Goal: Information Seeking & Learning: Learn about a topic

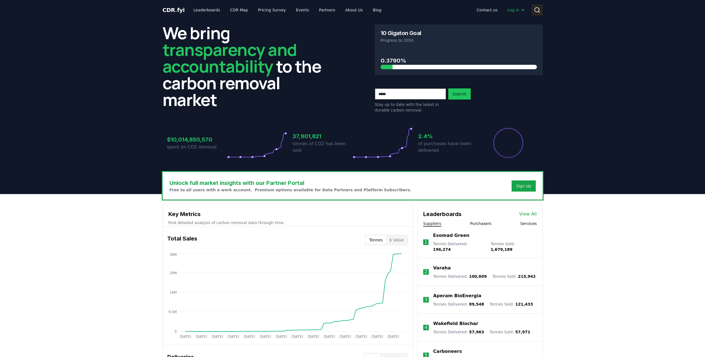
click at [535, 9] on icon at bounding box center [537, 10] width 7 height 7
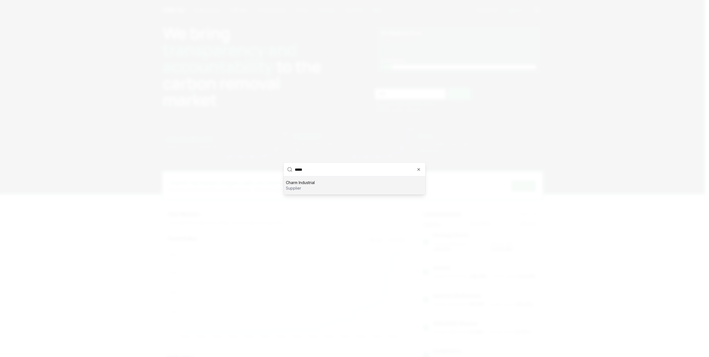
type input "*****"
click at [294, 181] on p "Charm Industrial" at bounding box center [300, 183] width 29 height 6
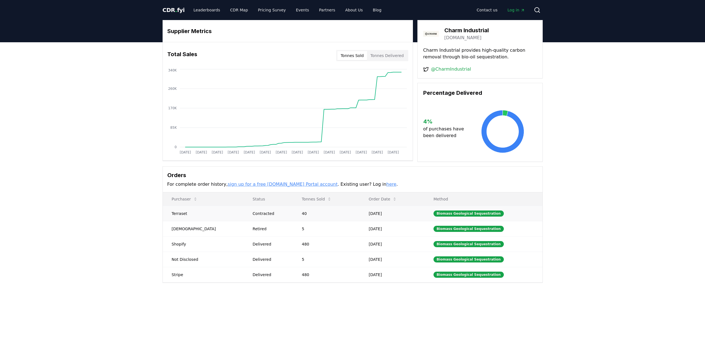
drag, startPoint x: 388, startPoint y: 274, endPoint x: 168, endPoint y: 214, distance: 228.1
click at [168, 214] on tbody "Terraset Contracted 40 [DATE] Biomass Geological Sequestration Samsara Retired …" at bounding box center [353, 244] width 380 height 76
click at [386, 183] on link "here" at bounding box center [391, 183] width 10 height 5
